Goal: Task Accomplishment & Management: Manage account settings

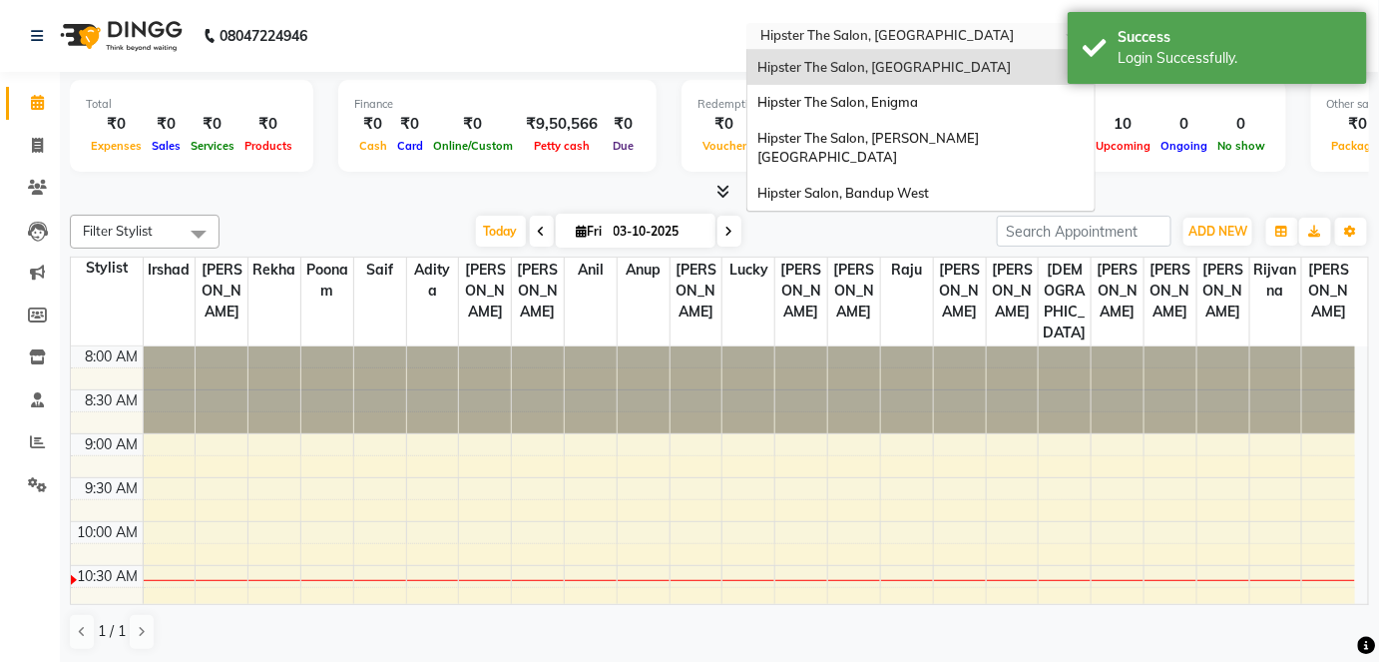
click at [886, 37] on input "text" at bounding box center [900, 38] width 289 height 20
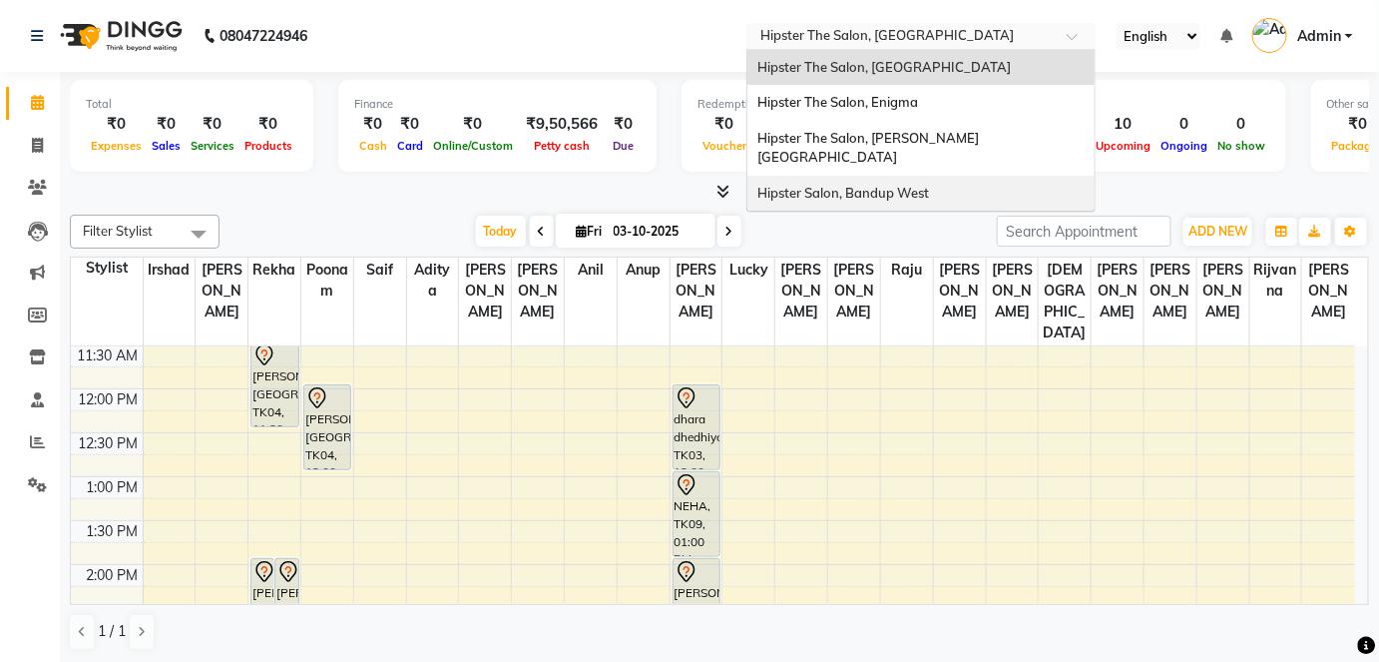
scroll to position [297, 0]
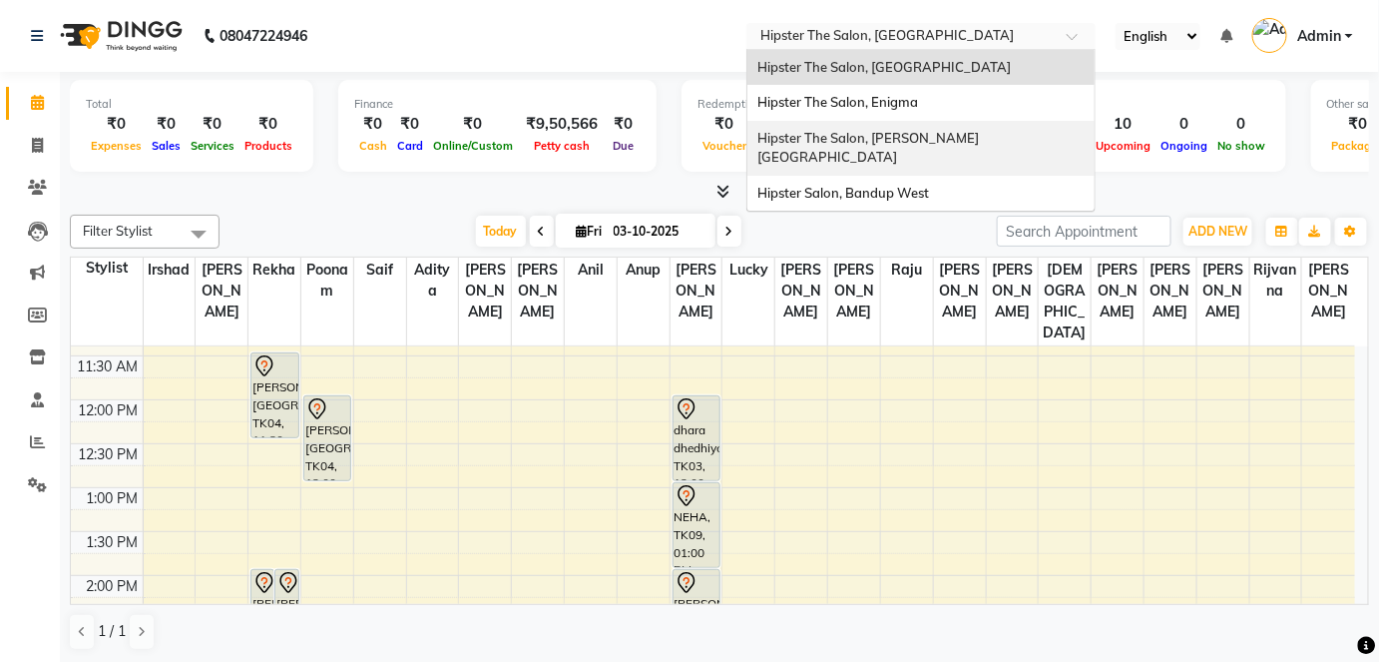
click at [840, 143] on span "Hipster The Salon, [PERSON_NAME][GEOGRAPHIC_DATA]" at bounding box center [868, 148] width 222 height 36
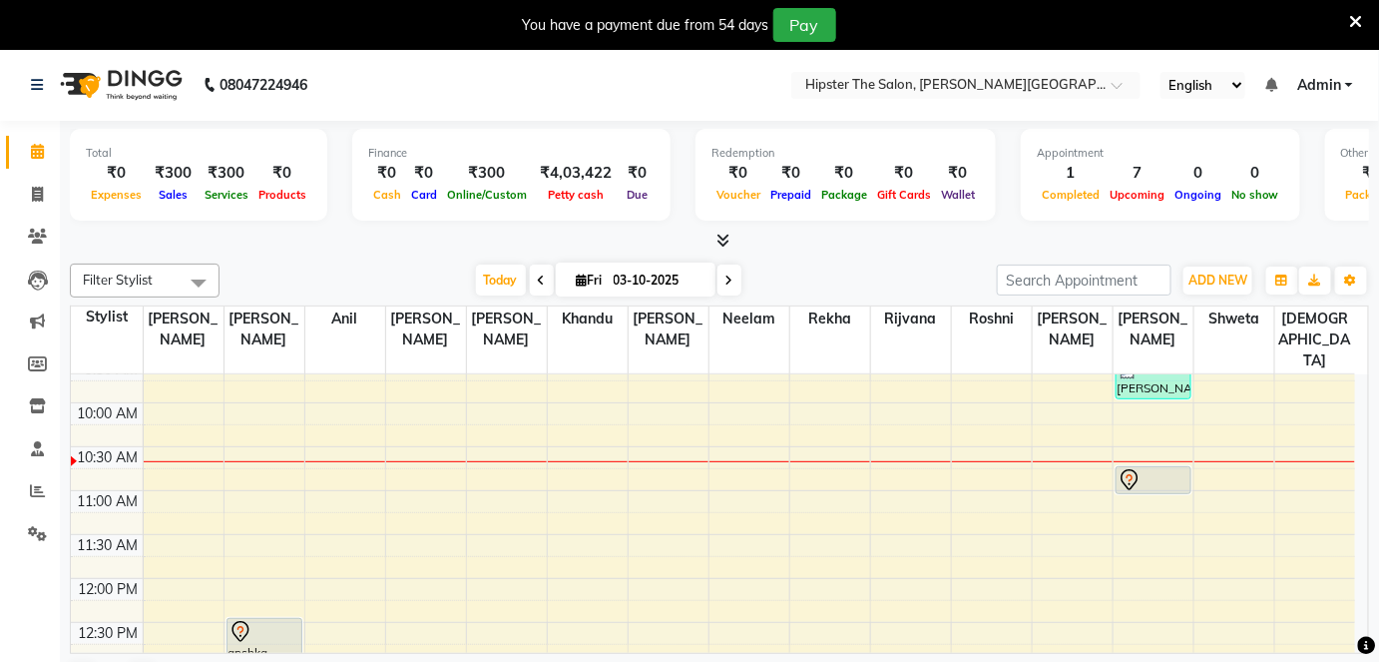
scroll to position [145, 0]
click at [28, 192] on span at bounding box center [37, 195] width 35 height 23
select select "8592"
select select "service"
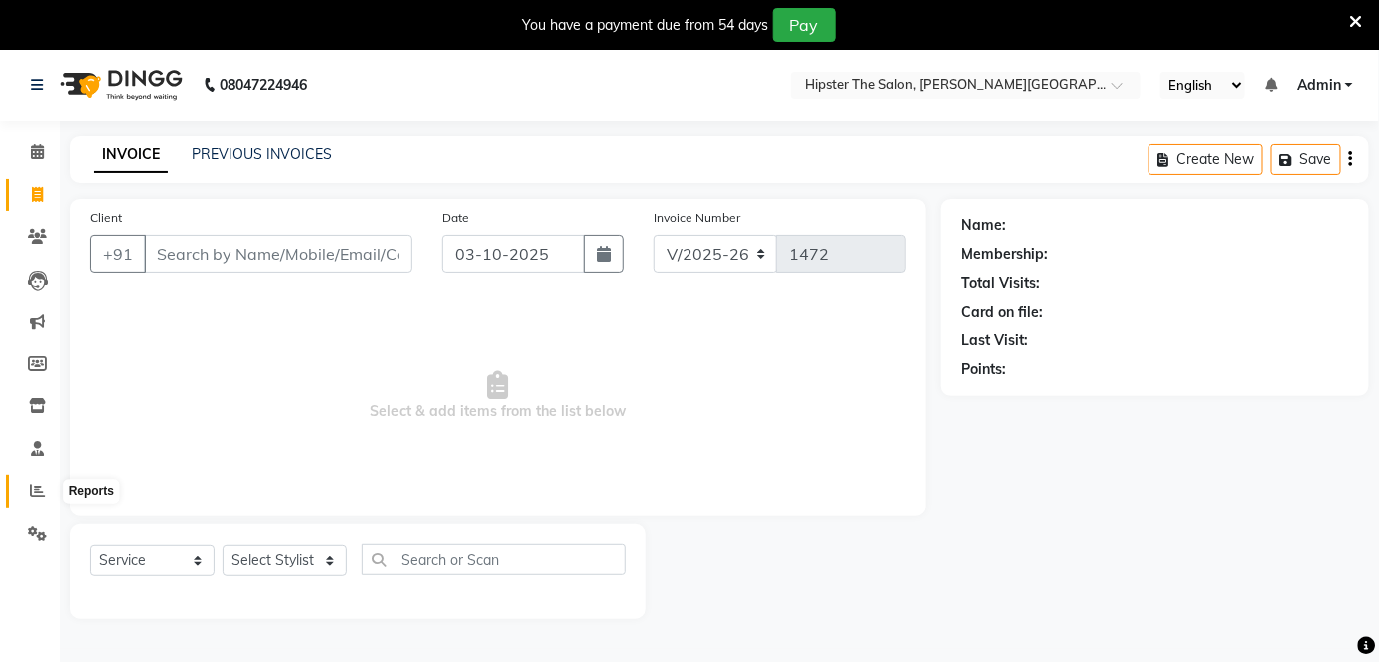
click at [33, 487] on icon at bounding box center [37, 490] width 15 height 15
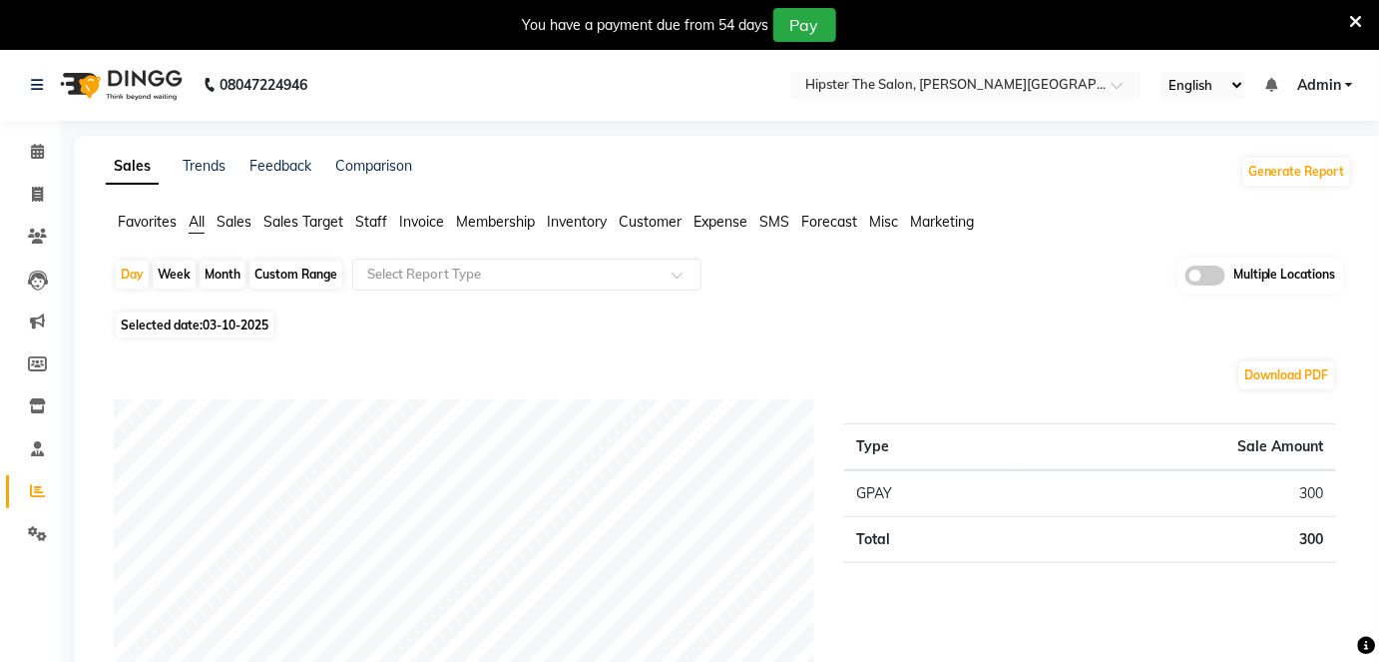
click at [270, 282] on div "Custom Range" at bounding box center [295, 274] width 93 height 28
select select "10"
select select "2025"
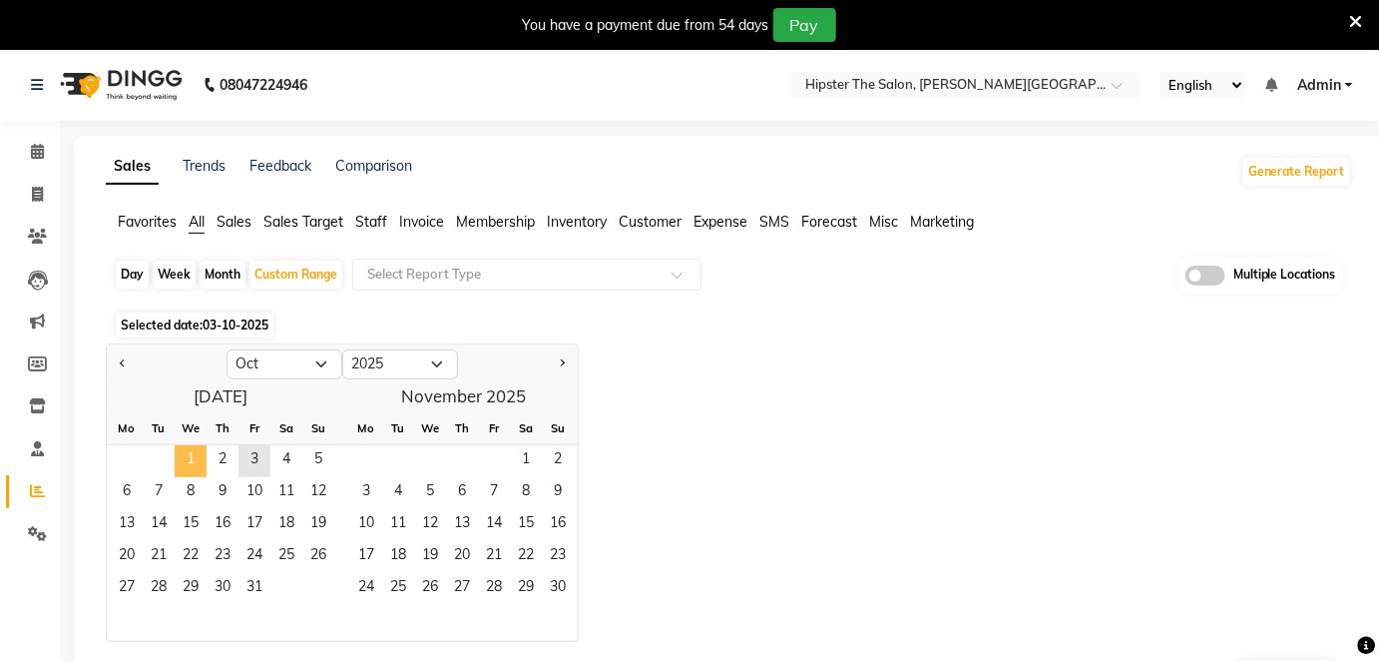
click at [199, 445] on span "1" at bounding box center [191, 461] width 32 height 32
click at [248, 445] on span "3" at bounding box center [254, 461] width 32 height 32
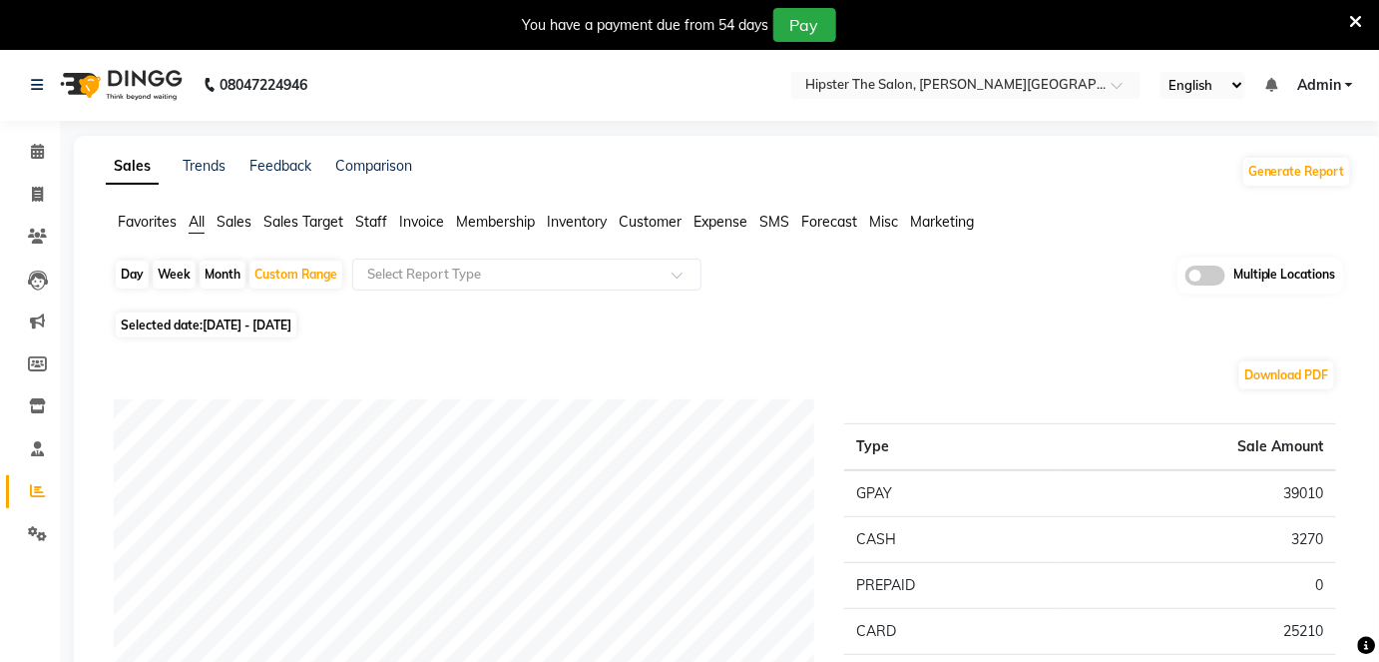
click at [383, 222] on span "Staff" at bounding box center [371, 222] width 32 height 18
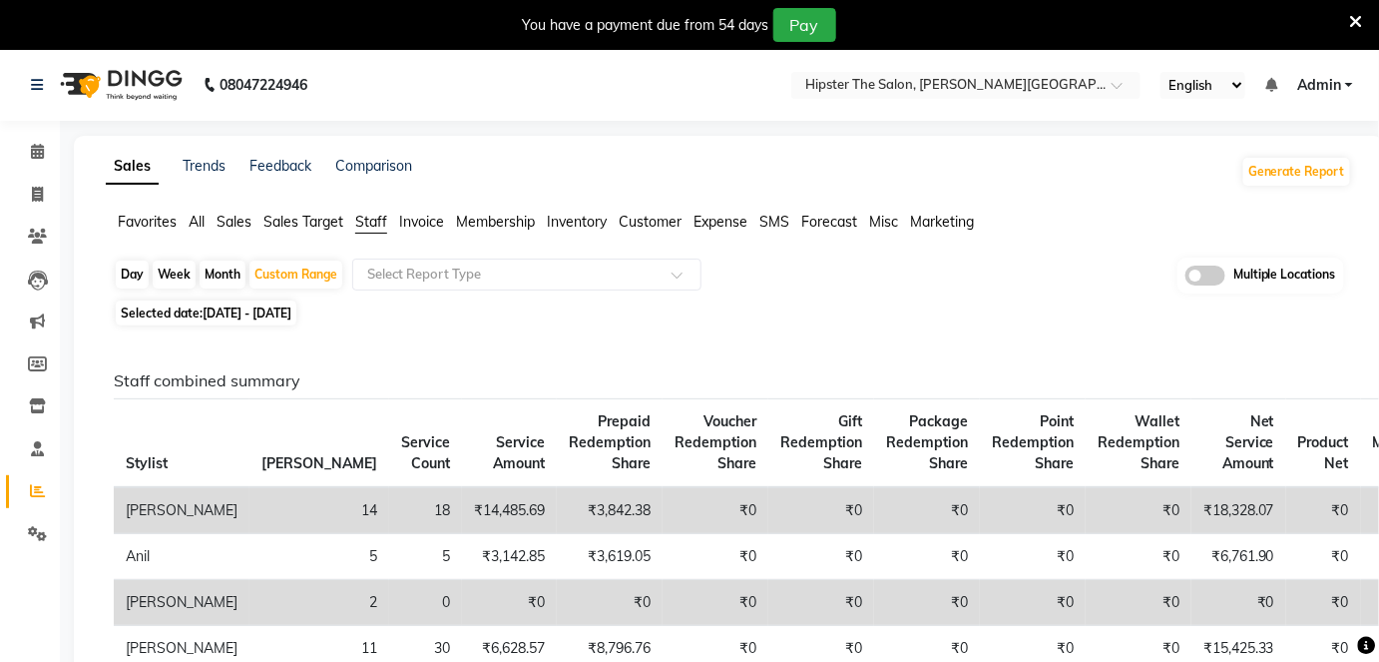
click at [1327, 80] on span "Admin" at bounding box center [1319, 85] width 44 height 21
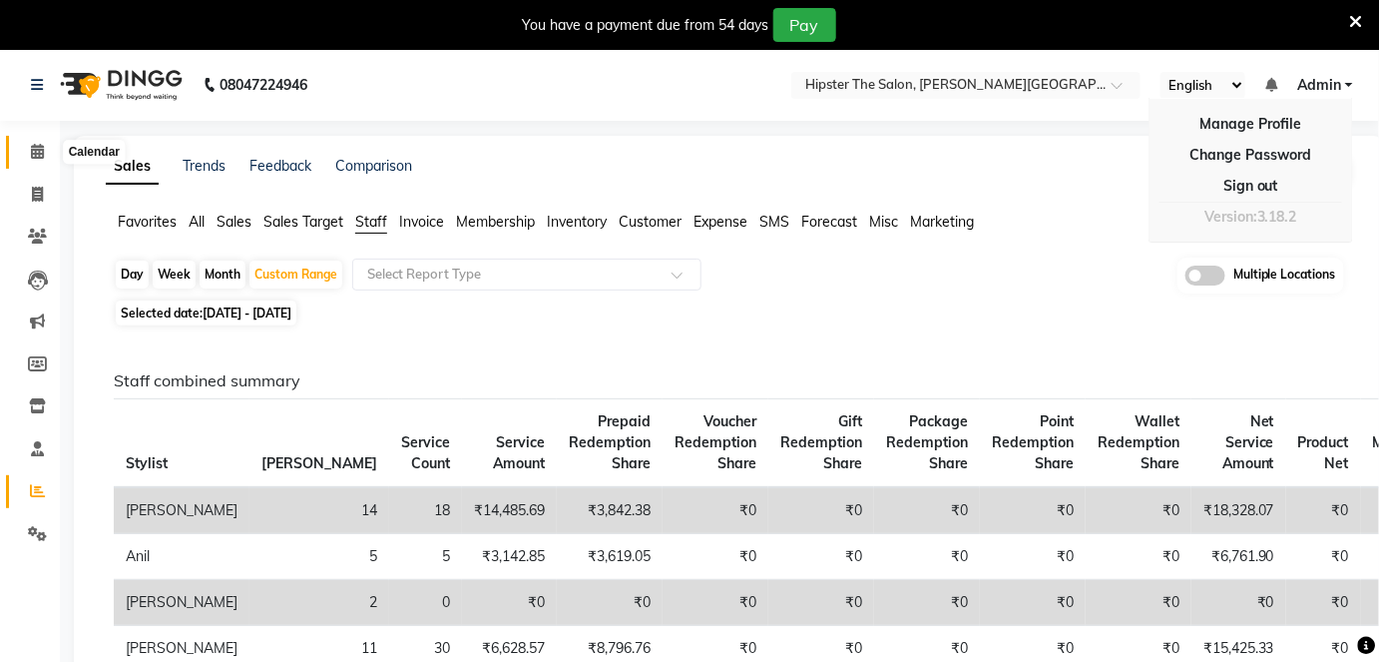
click at [26, 158] on span at bounding box center [37, 152] width 35 height 23
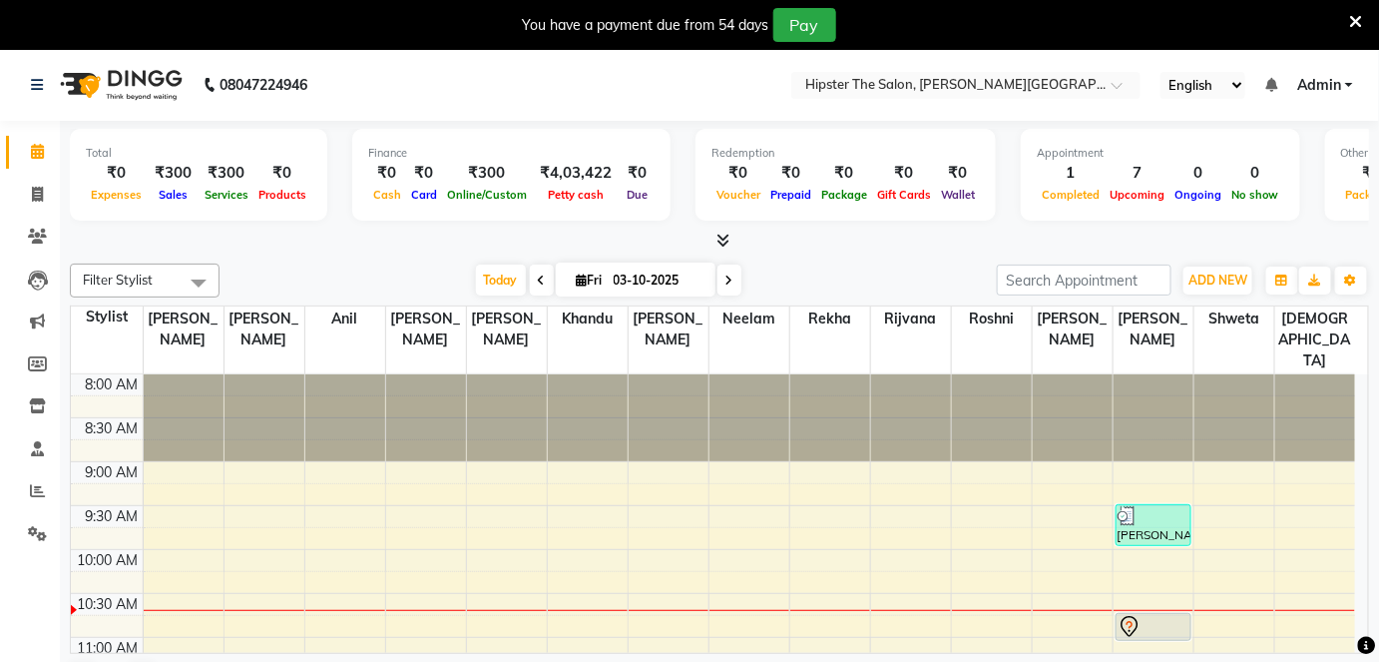
click at [608, 275] on input "03-10-2025" at bounding box center [658, 280] width 100 height 30
select select "10"
select select "2025"
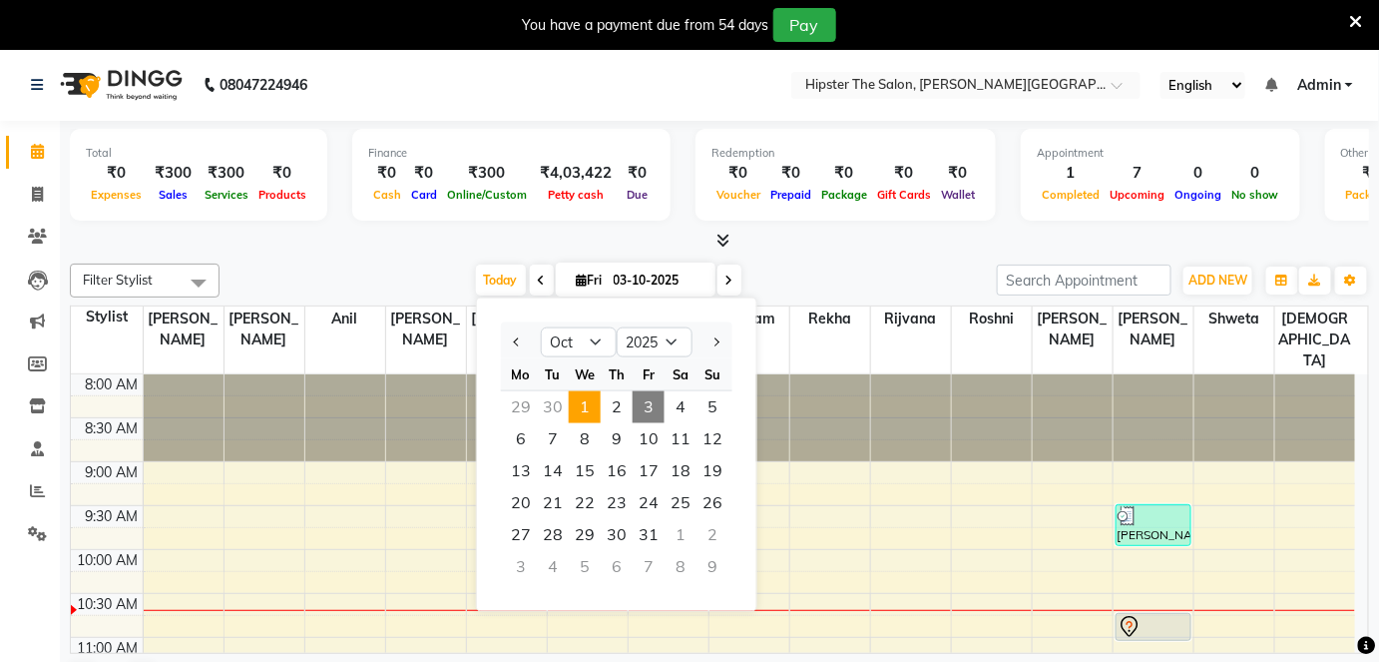
click at [588, 398] on span "1" at bounding box center [585, 407] width 32 height 32
type input "01-10-2025"
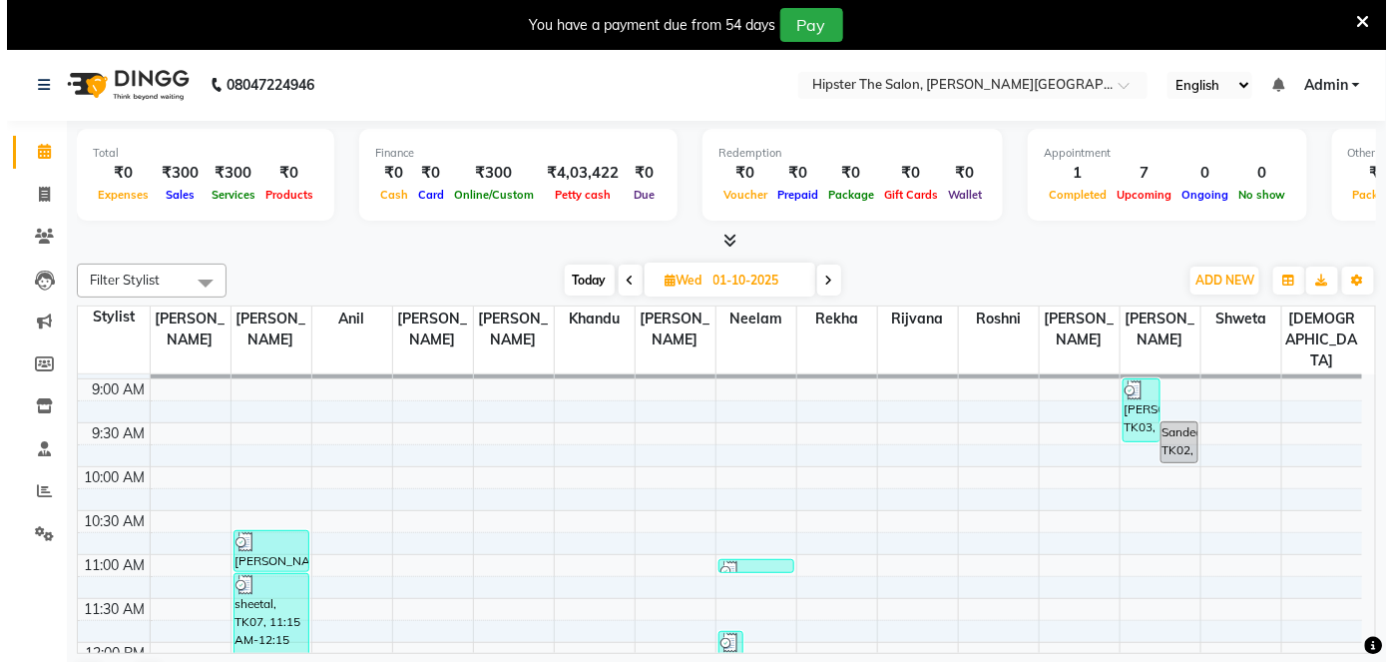
scroll to position [82, 0]
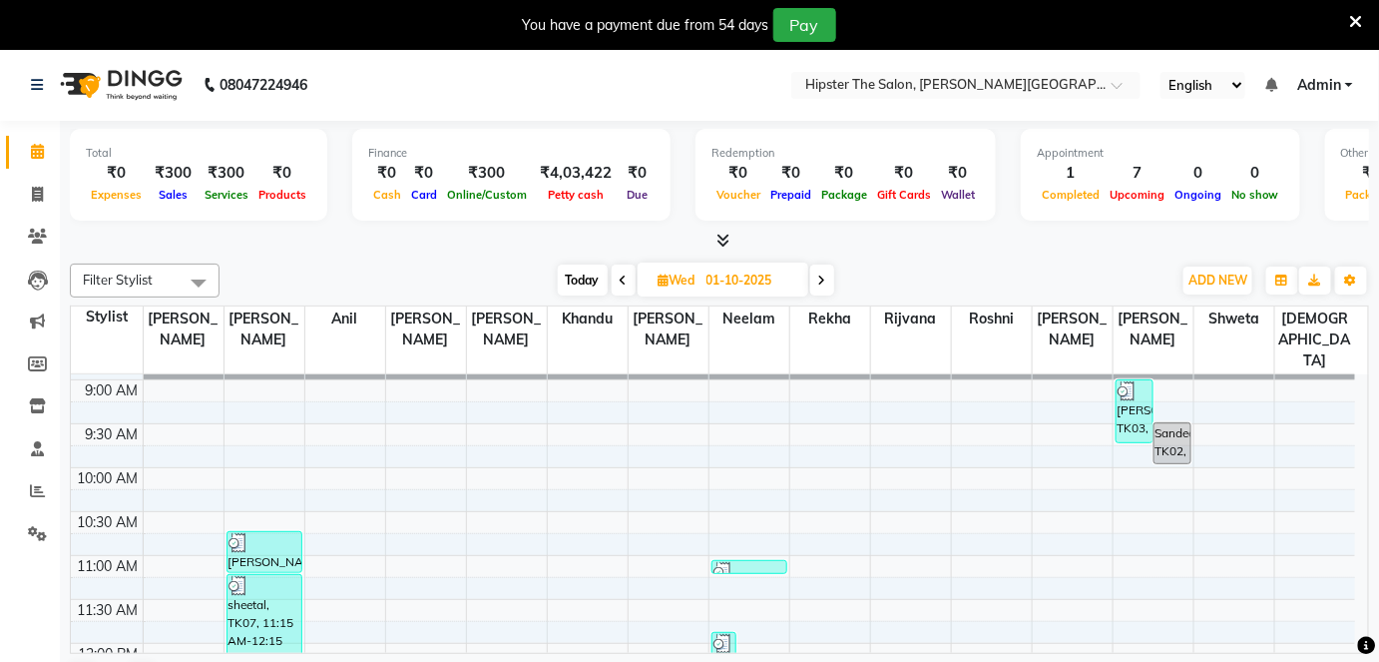
click at [1325, 90] on span "Admin" at bounding box center [1319, 85] width 44 height 21
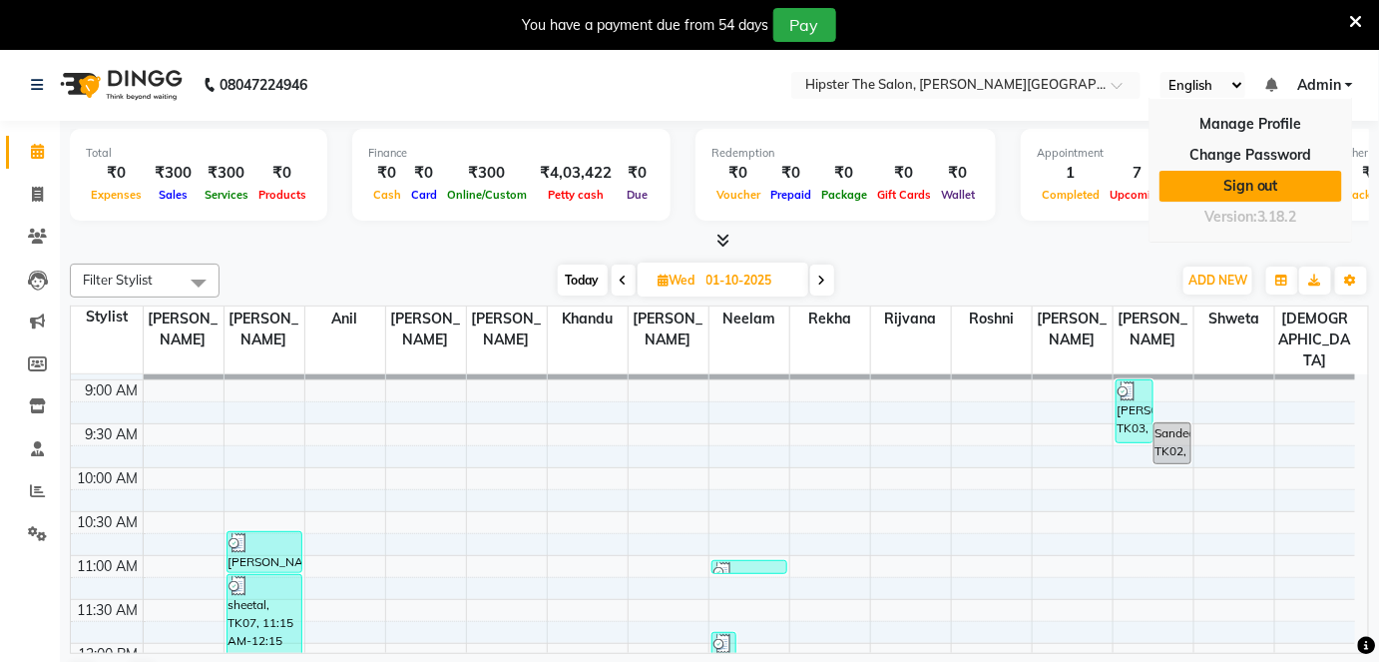
click at [1261, 183] on link "Sign out" at bounding box center [1250, 186] width 183 height 31
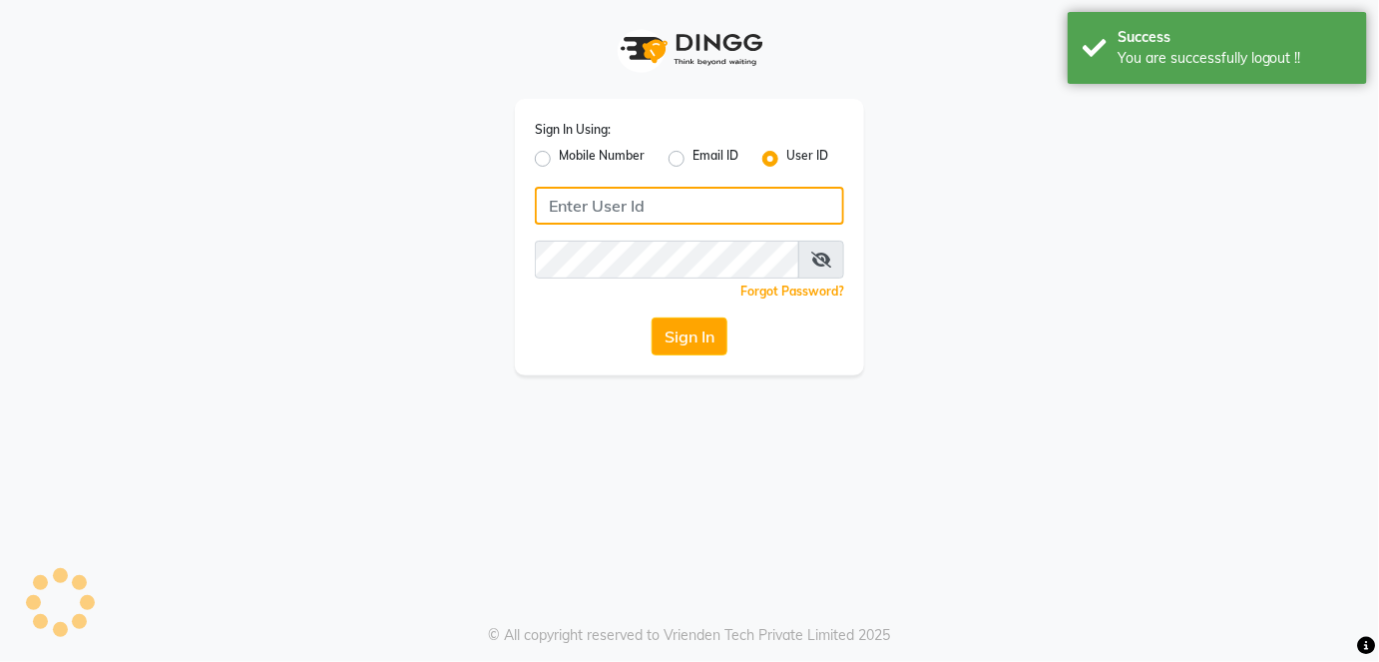
type input "9867141431"
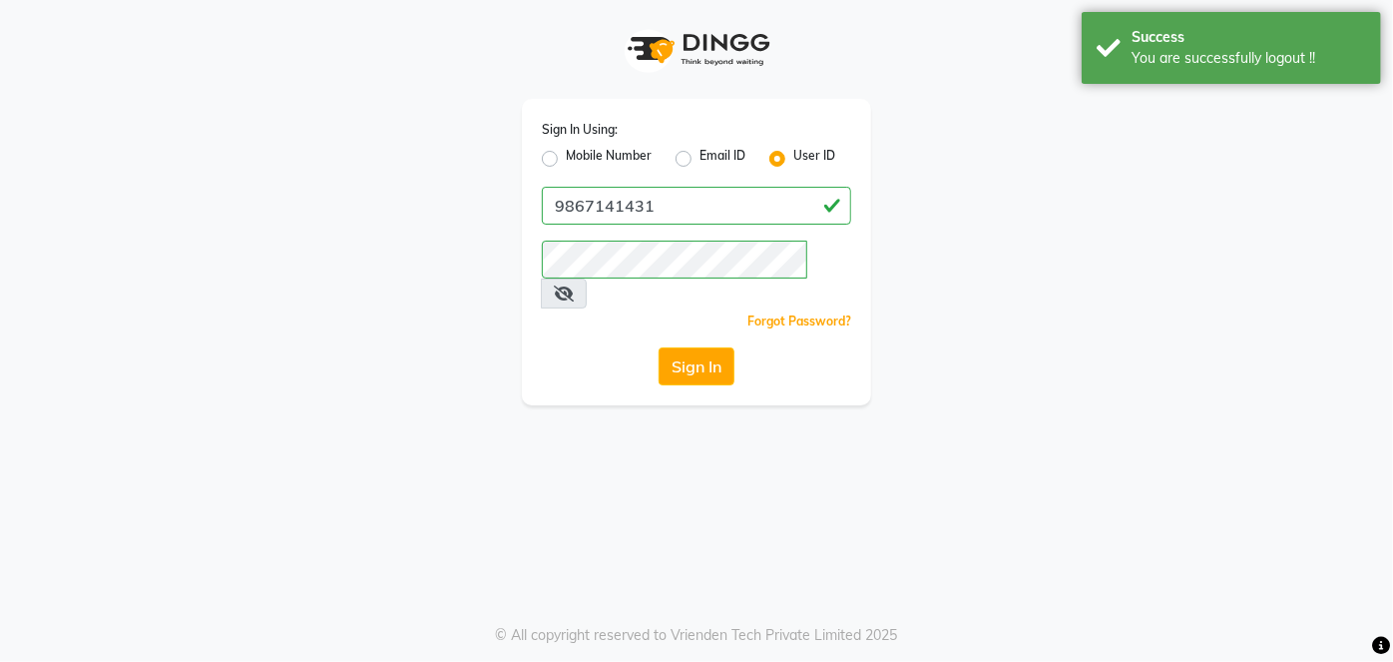
click at [566, 161] on label "Mobile Number" at bounding box center [609, 159] width 86 height 24
click at [566, 160] on input "Mobile Number" at bounding box center [572, 153] width 13 height 13
radio input "true"
radio input "false"
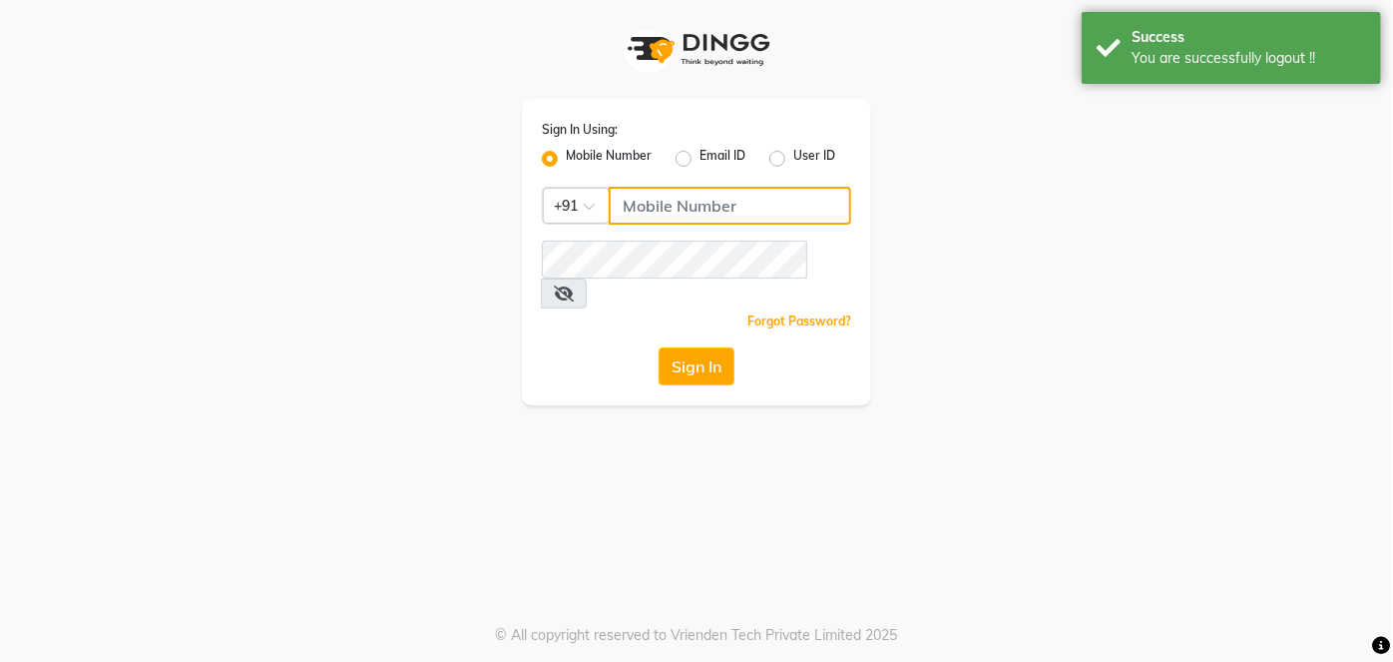
click at [667, 208] on input "Username" at bounding box center [730, 206] width 242 height 38
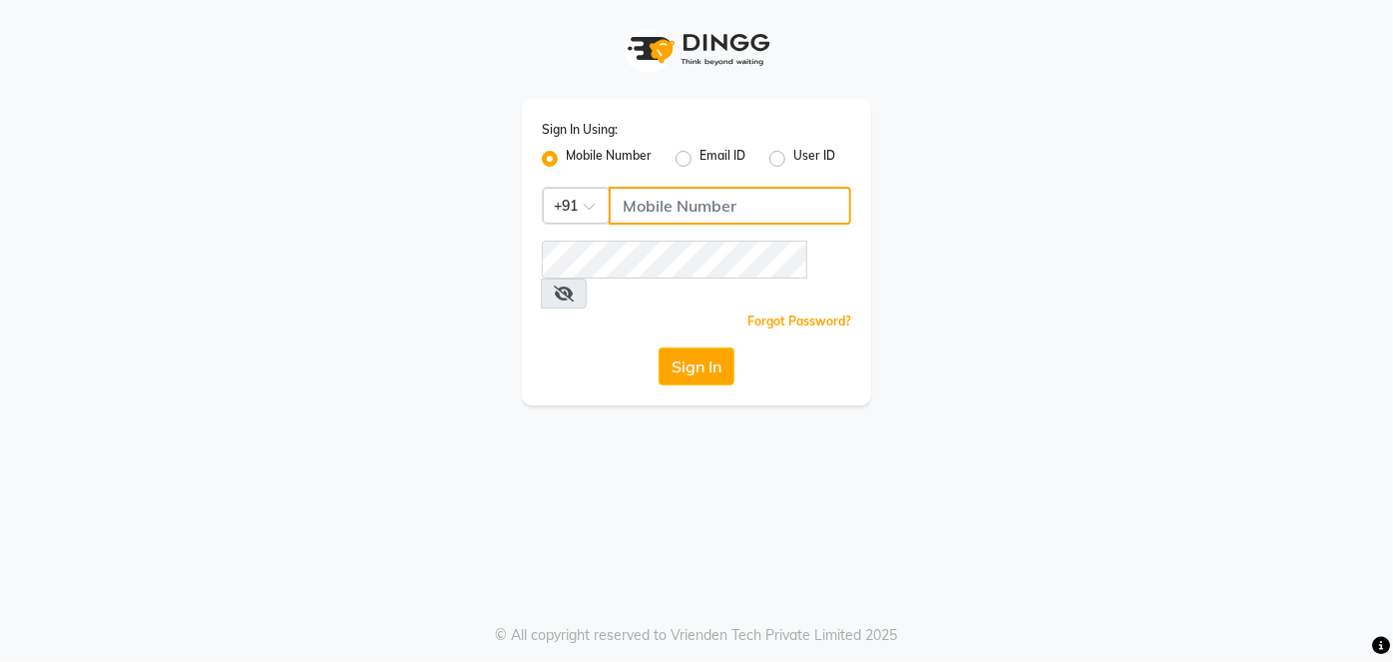
type input "9137134181"
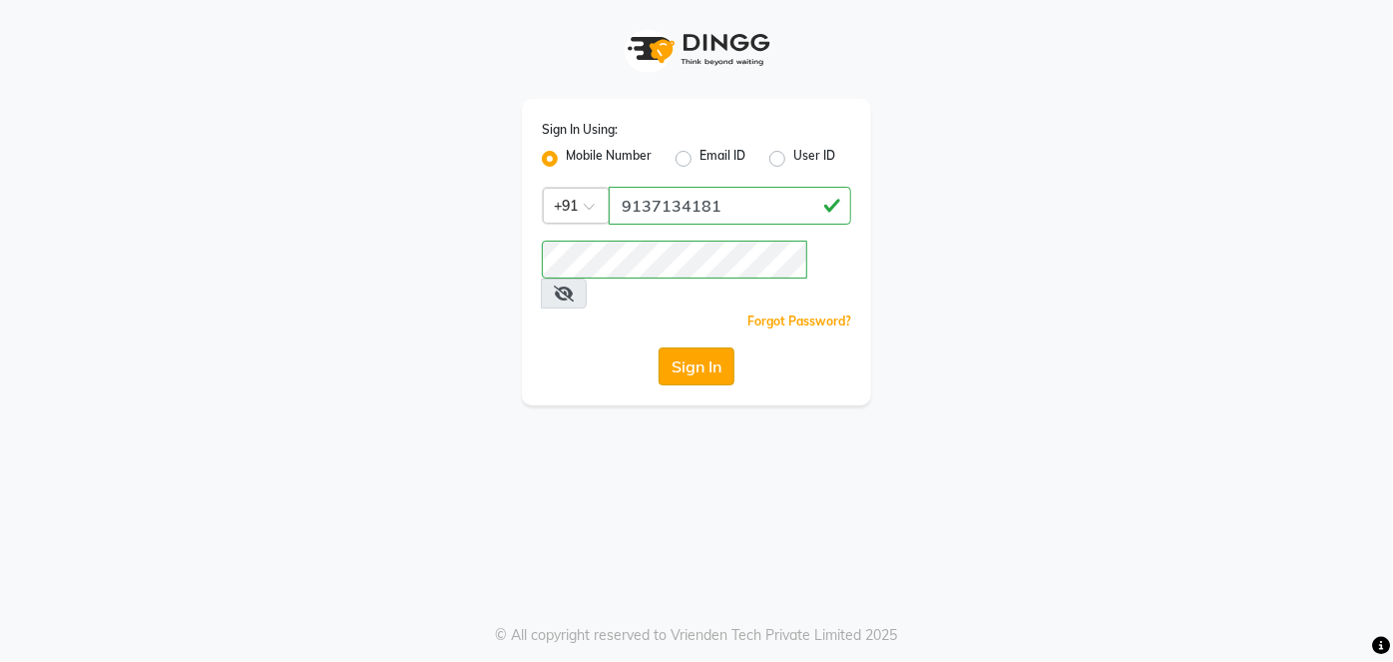
click at [702, 347] on button "Sign In" at bounding box center [697, 366] width 76 height 38
